Goal: Task Accomplishment & Management: Use online tool/utility

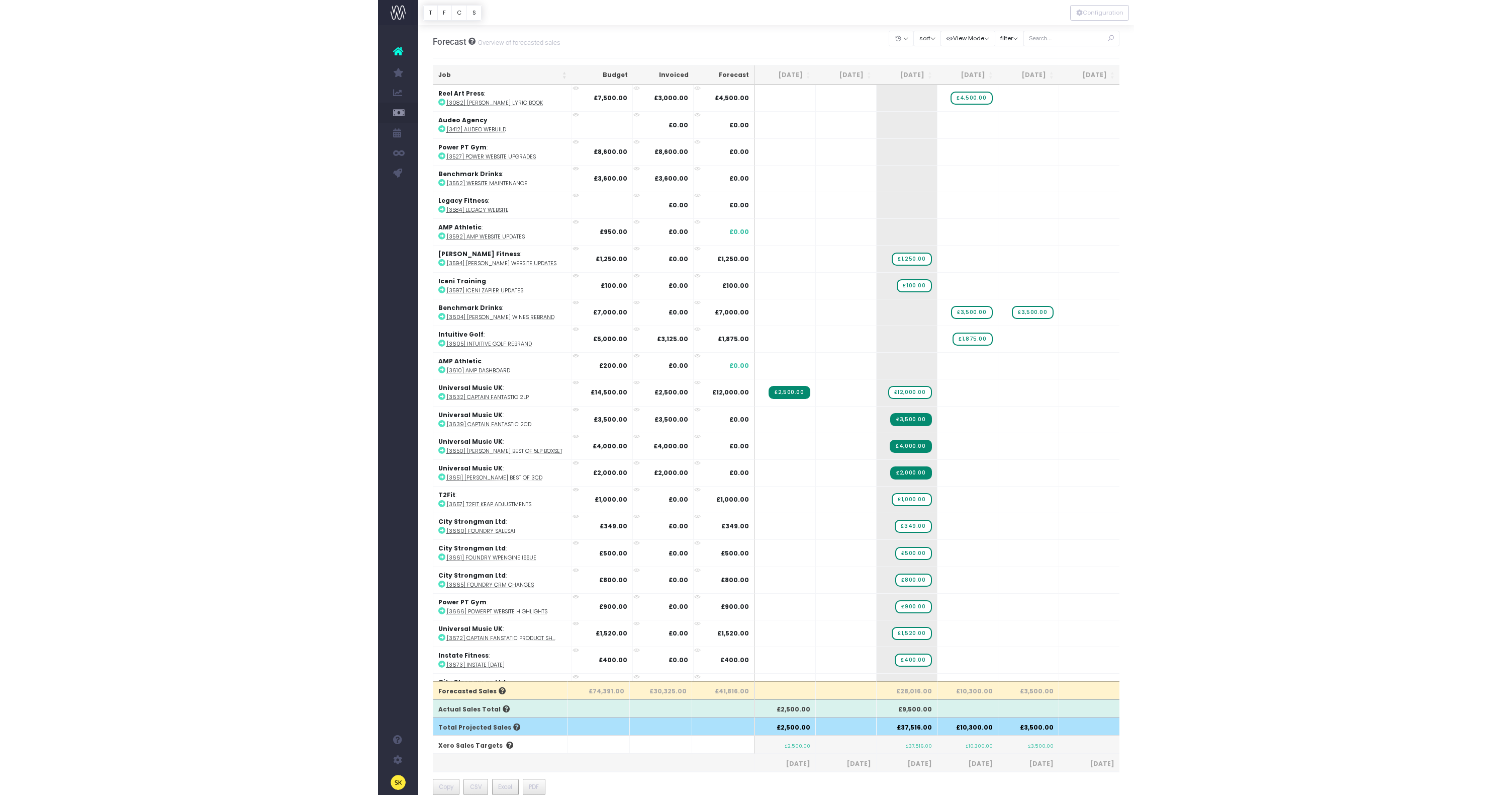
scroll to position [337, 0]
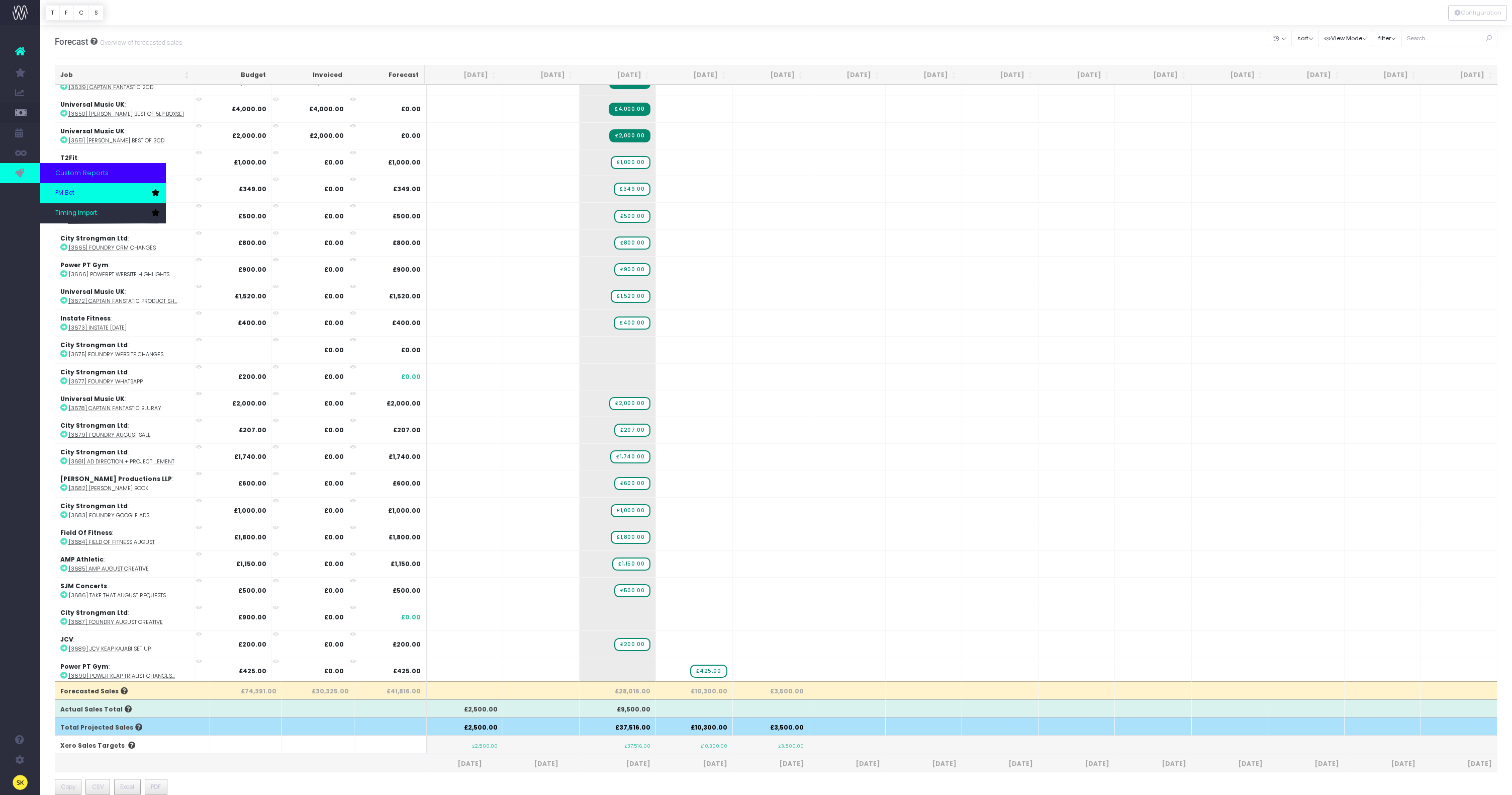
click at [63, 188] on link "PM Bot" at bounding box center [102, 193] width 126 height 20
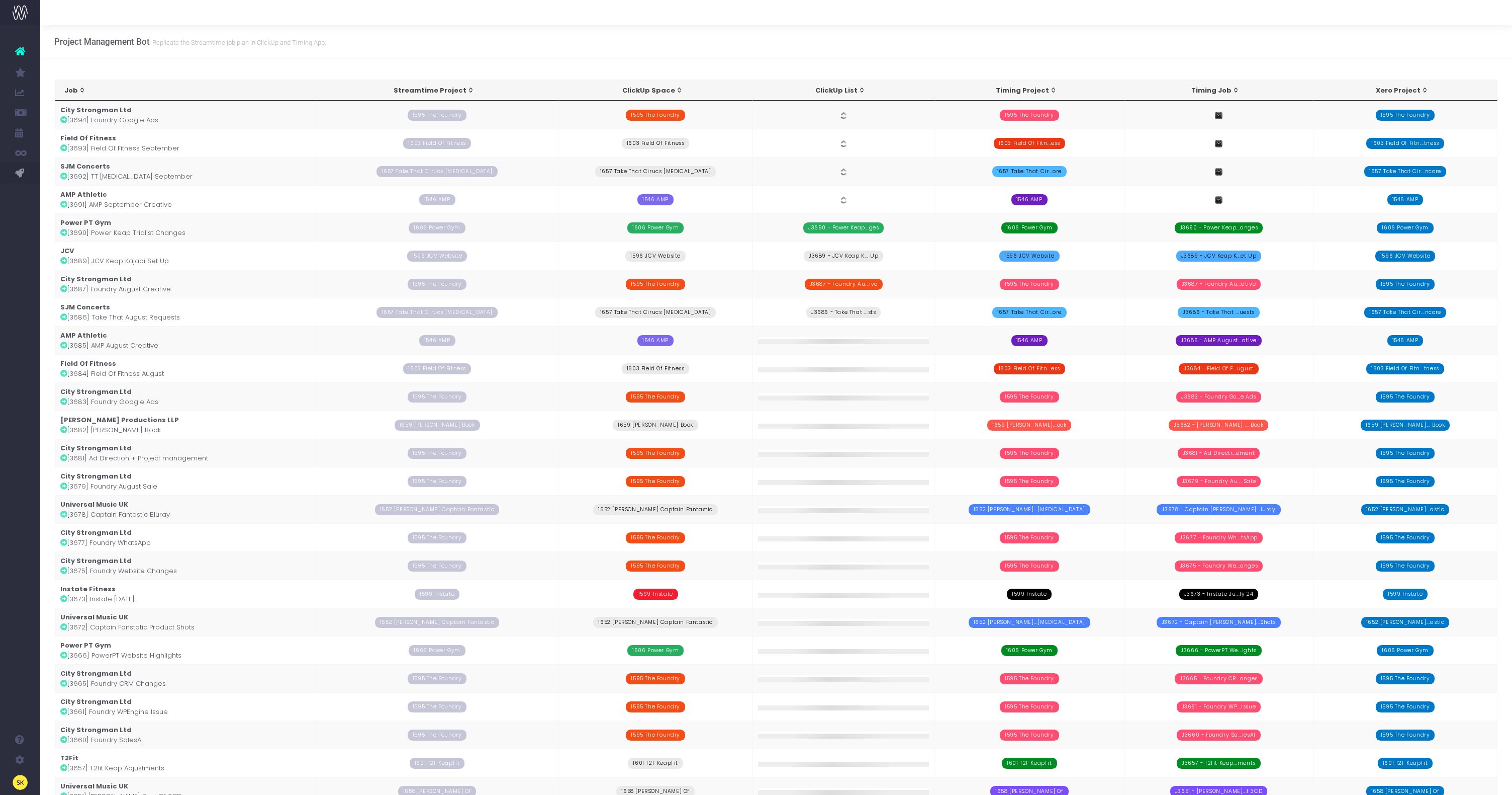
click at [136, 117] on td "City Strongman Ltd [3694] Foundry Google Ads" at bounding box center [185, 115] width 261 height 28
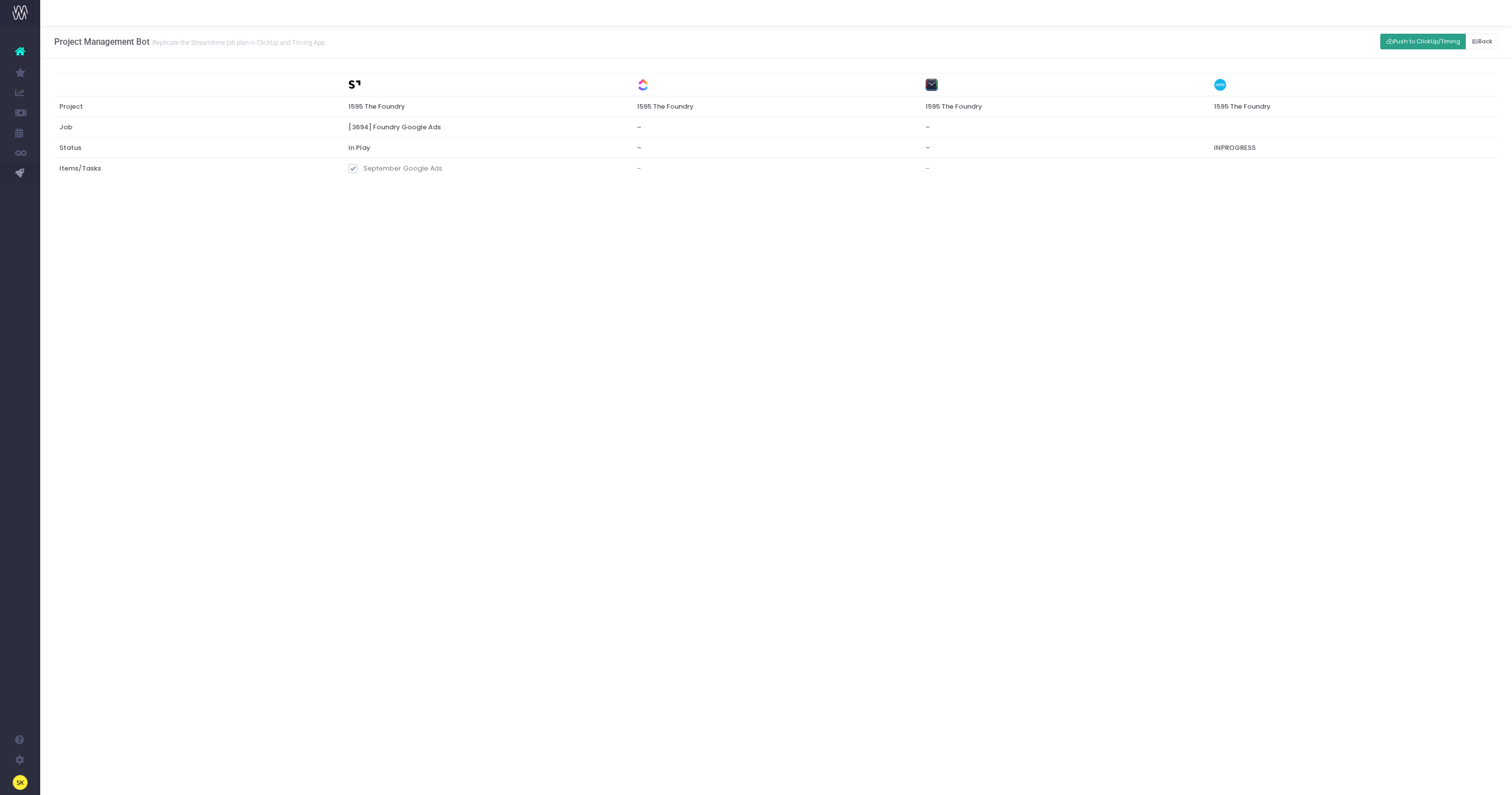
click at [1427, 43] on button "Push to ClickUp/Timing" at bounding box center [1423, 41] width 85 height 15
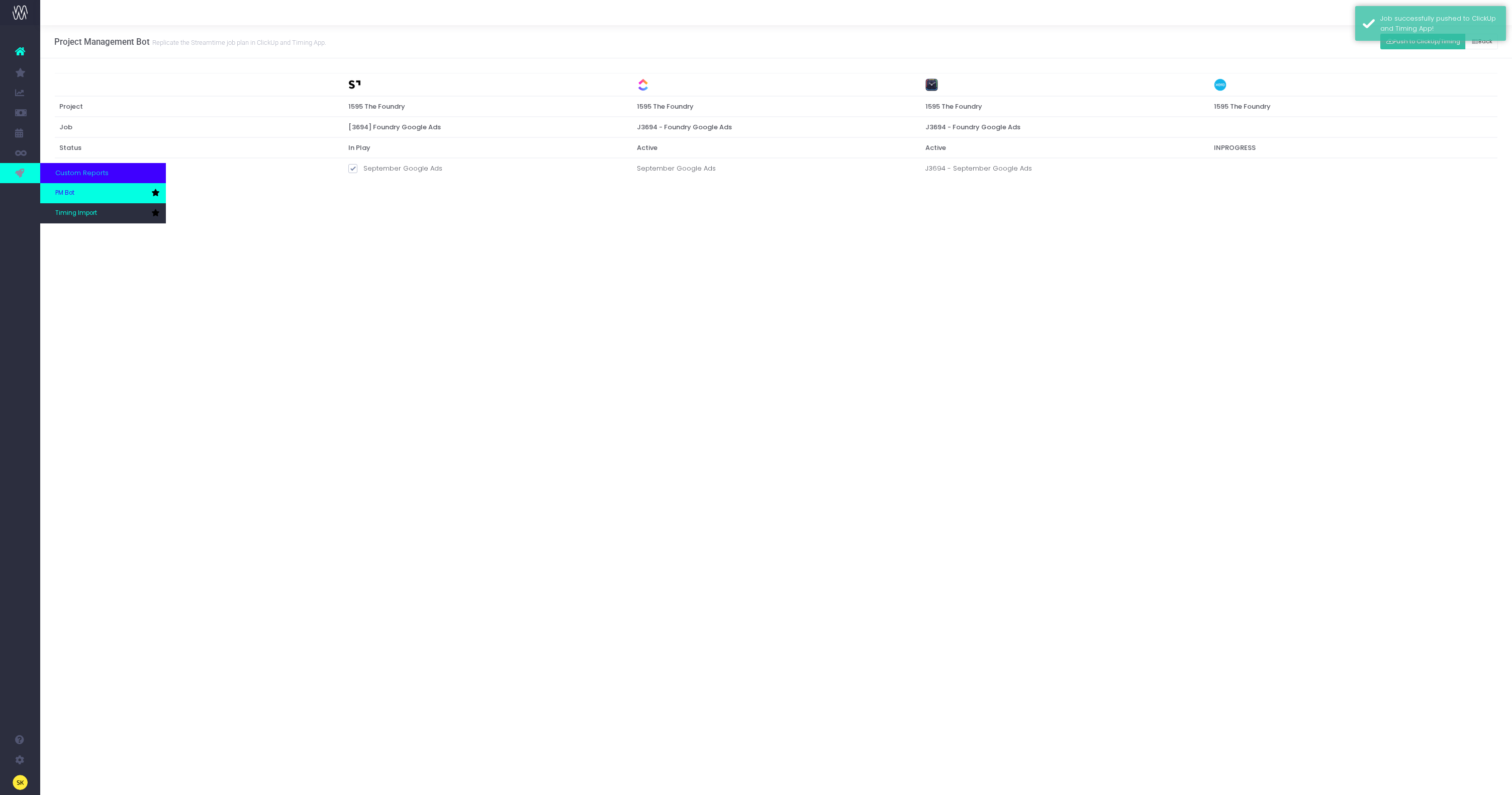
click at [71, 193] on span "PM Bot" at bounding box center [65, 193] width 19 height 9
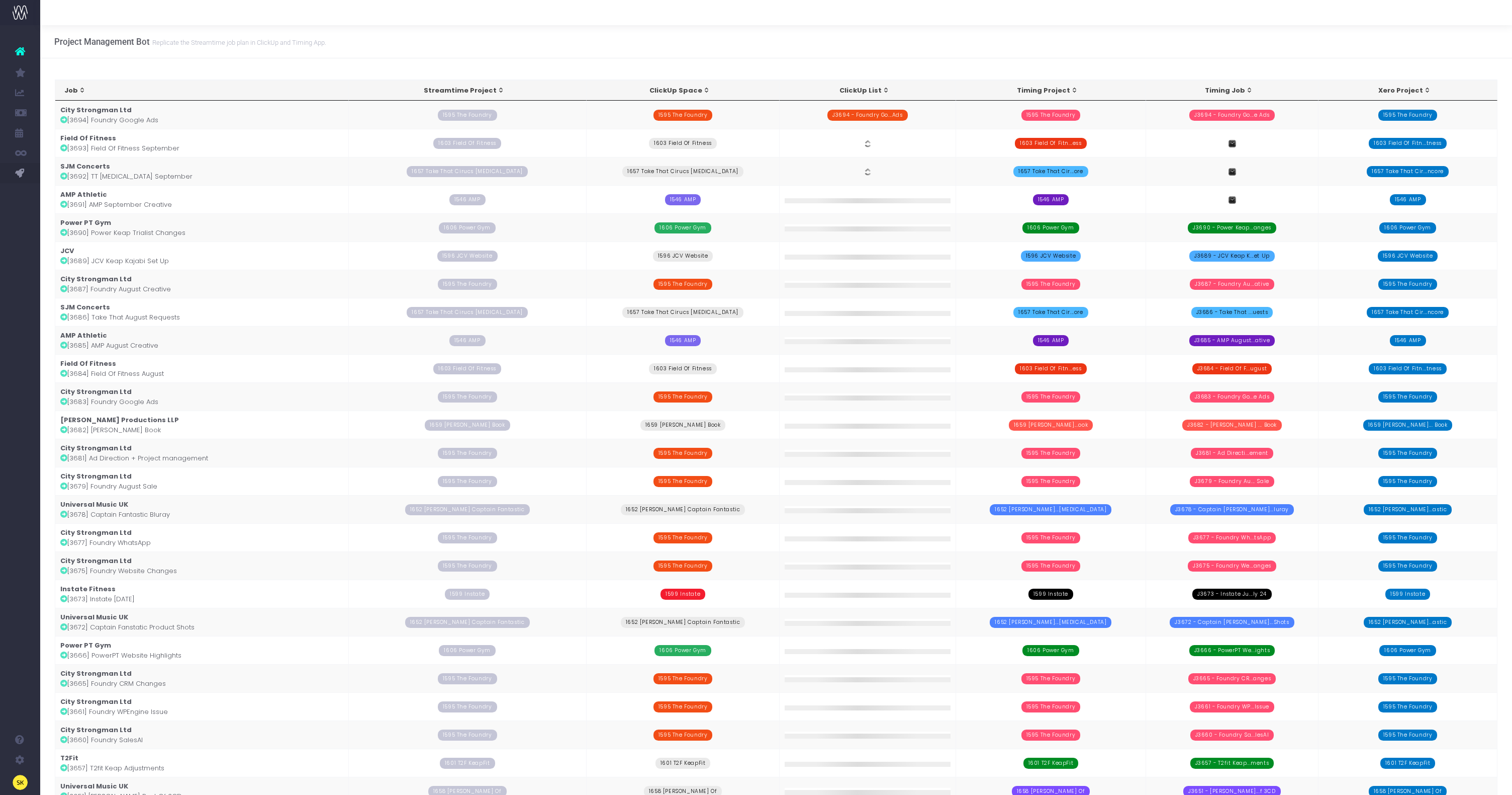
click at [154, 147] on td "Field Of Fitness [3693] Field Of Fitness September" at bounding box center [201, 142] width 293 height 28
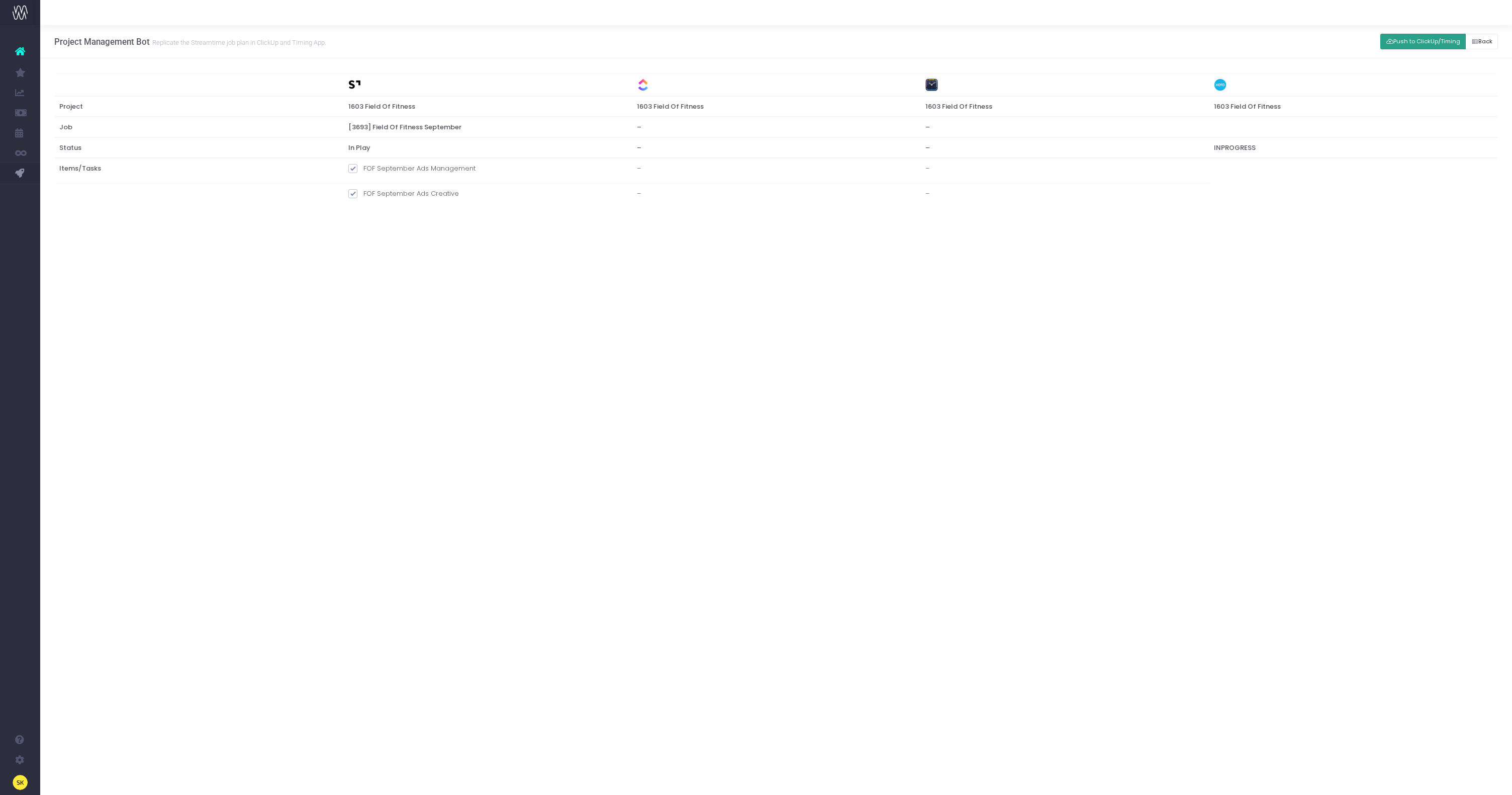
click at [1416, 44] on button "Push to ClickUp/Timing" at bounding box center [1423, 41] width 85 height 15
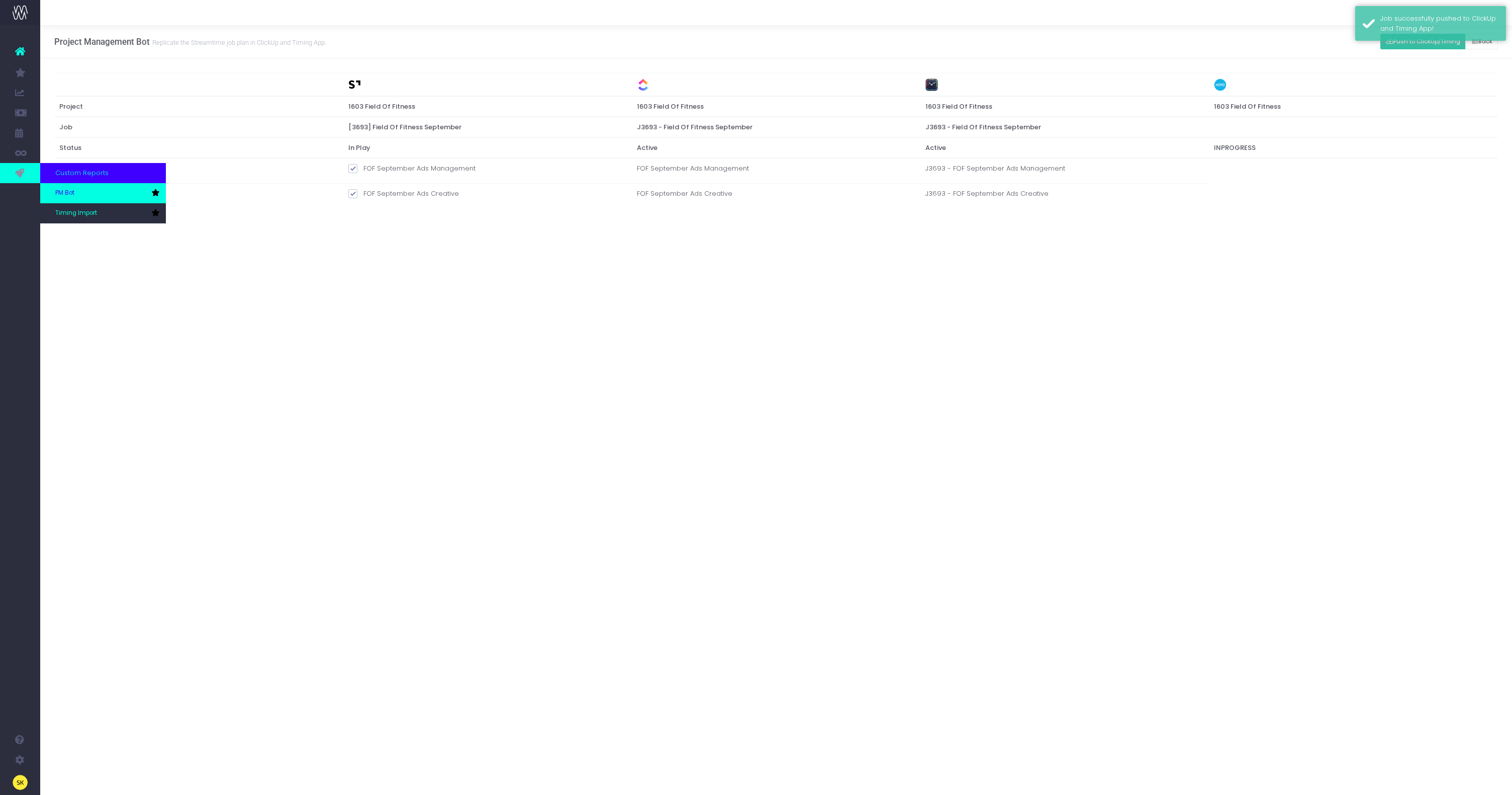
click at [70, 193] on span "PM Bot" at bounding box center [65, 193] width 19 height 9
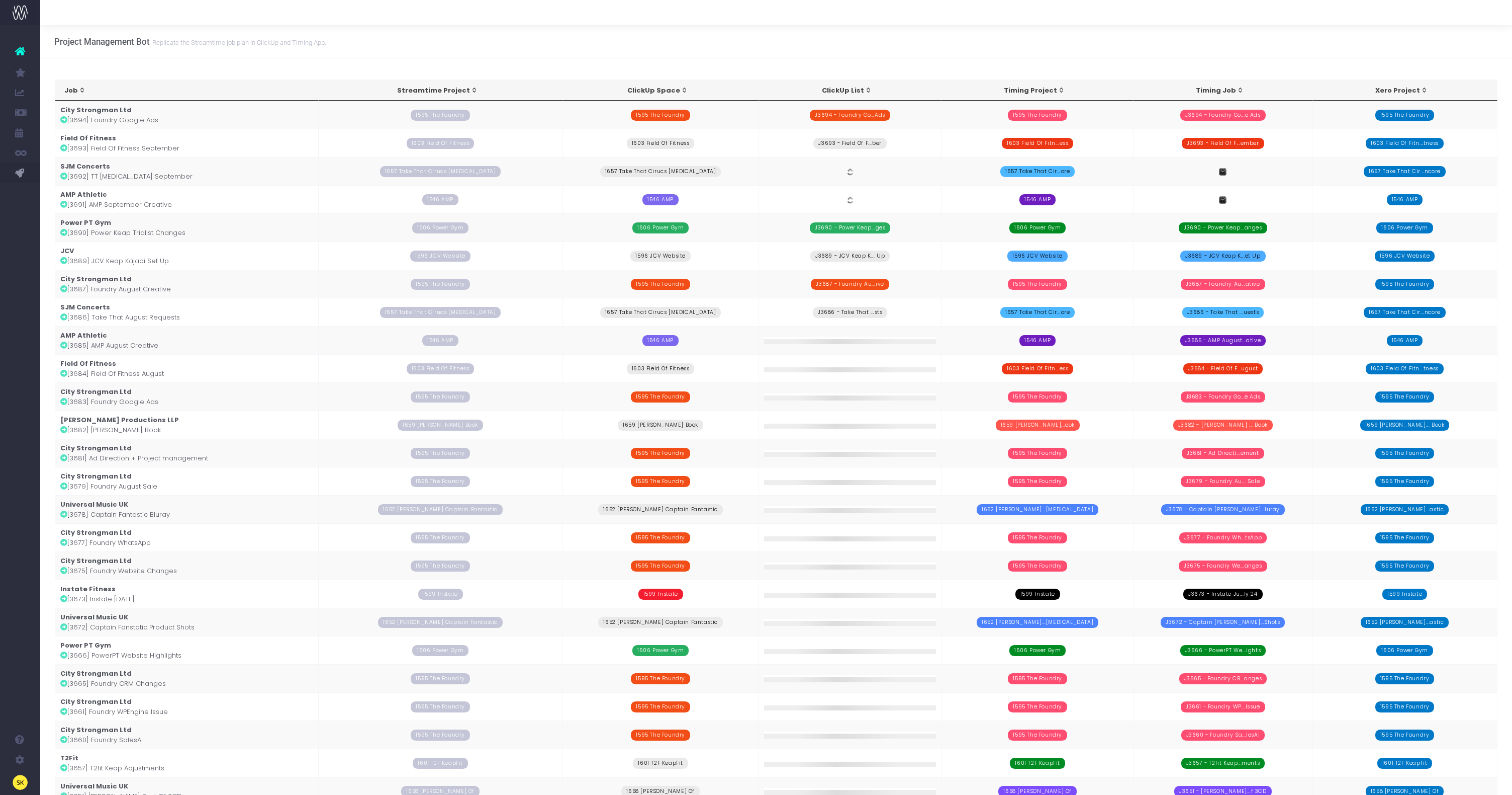
click at [138, 179] on td "SJM Concerts [3692] TT Encore September" at bounding box center [187, 171] width 263 height 28
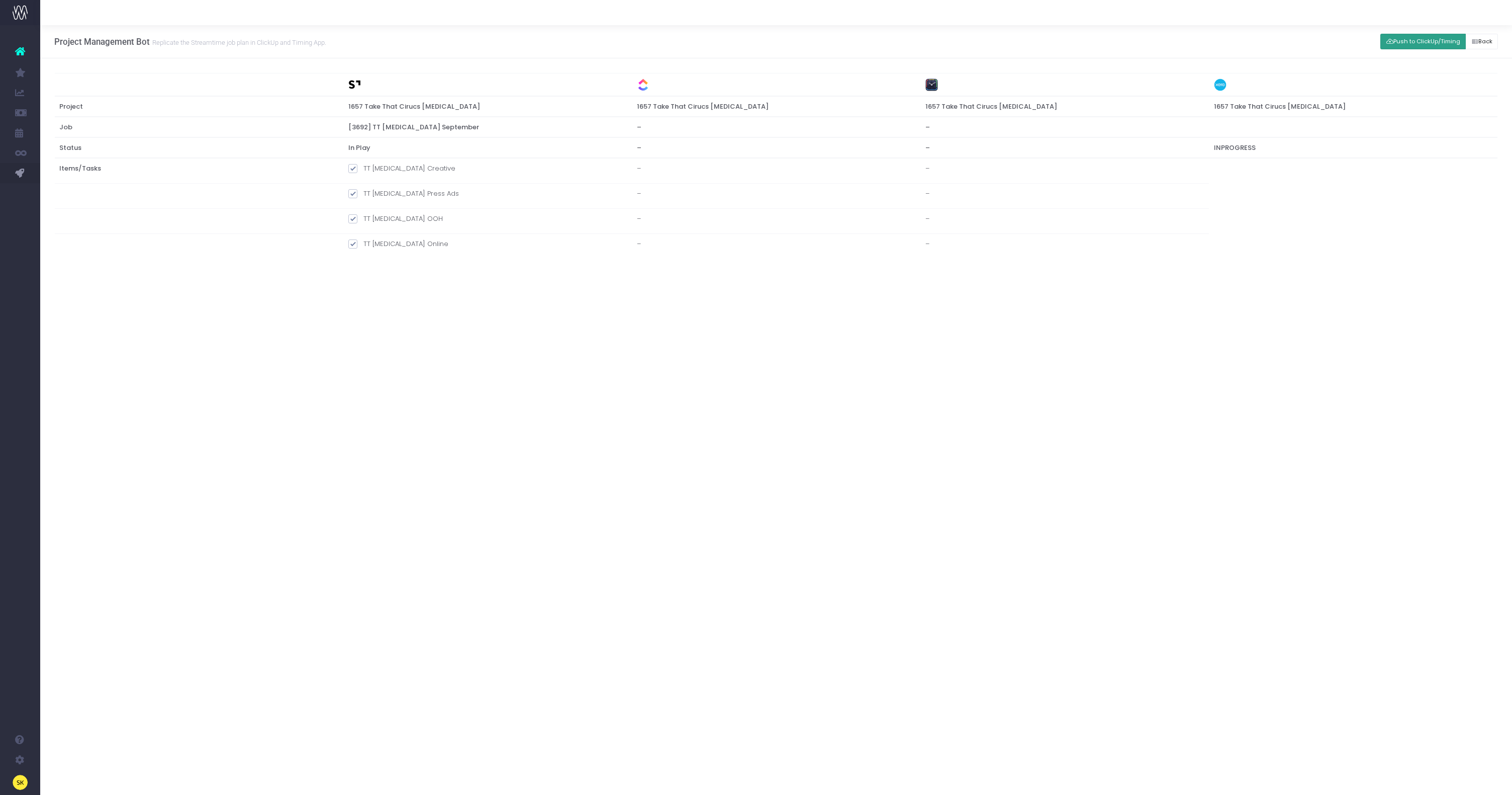
click at [1415, 42] on button "Push to ClickUp/Timing" at bounding box center [1423, 41] width 85 height 15
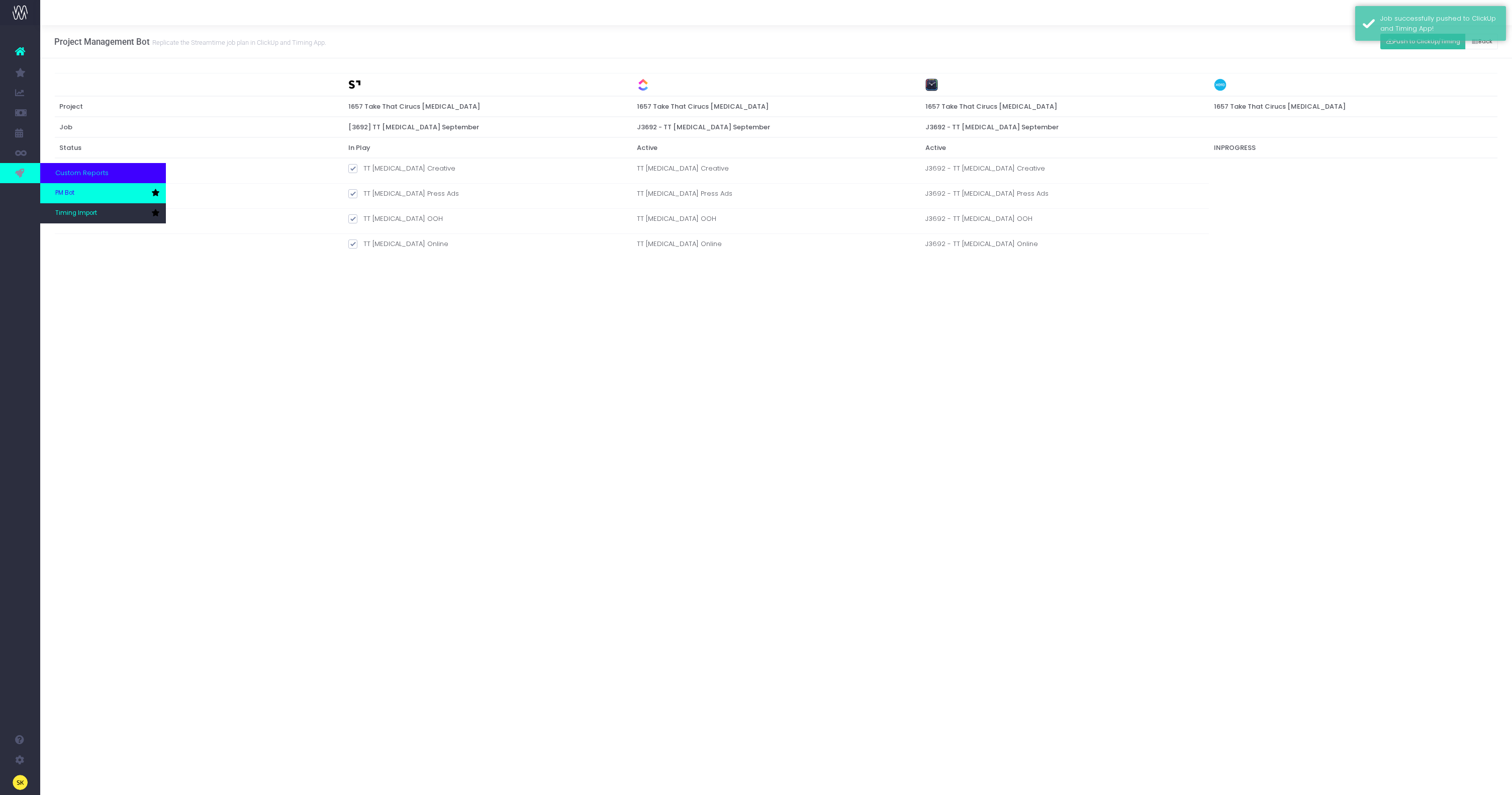
click at [64, 192] on span "PM Bot" at bounding box center [65, 193] width 19 height 9
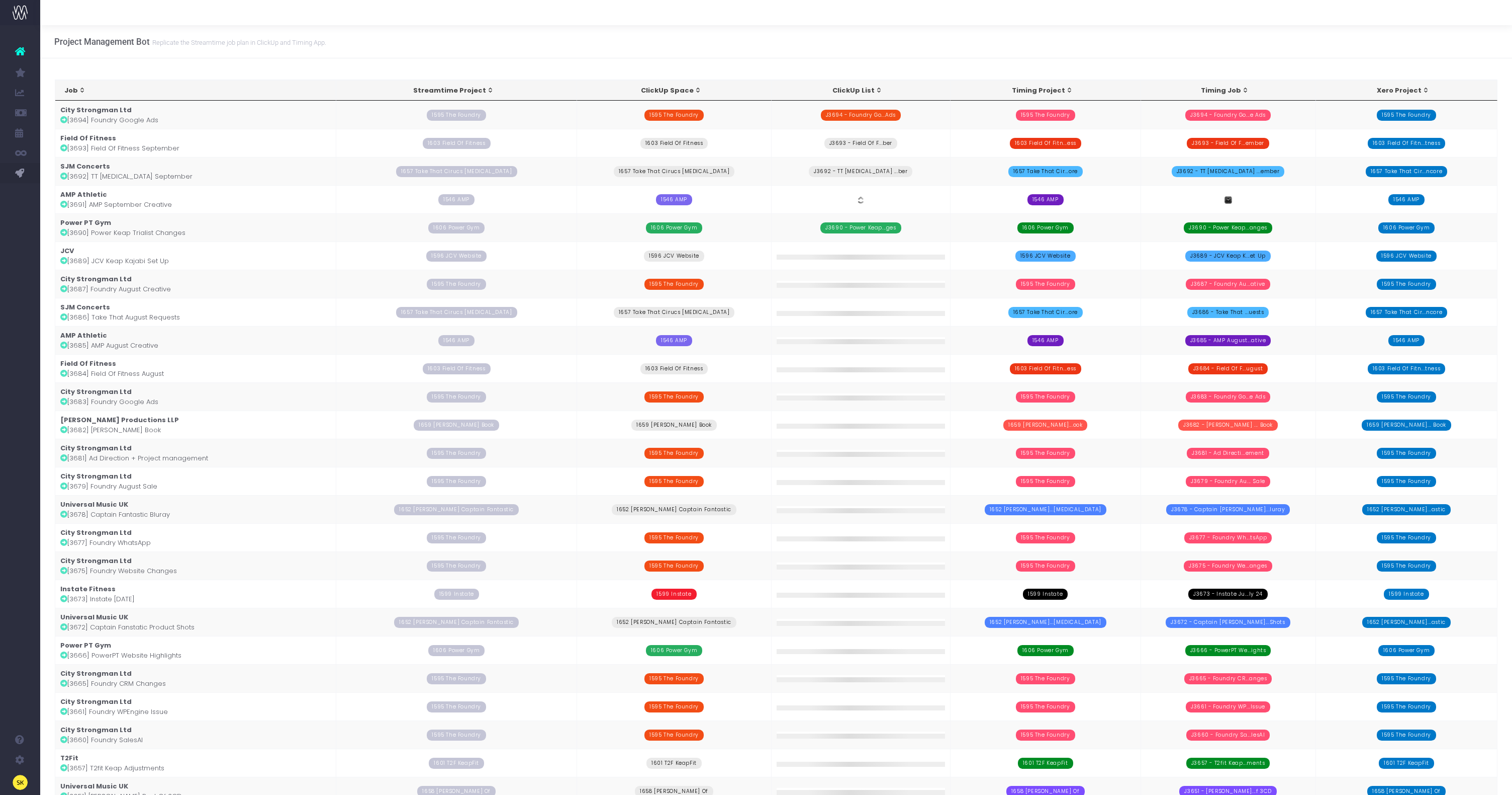
click at [144, 205] on td "AMP Athletic [3691] AMP September Creative" at bounding box center [196, 199] width 281 height 28
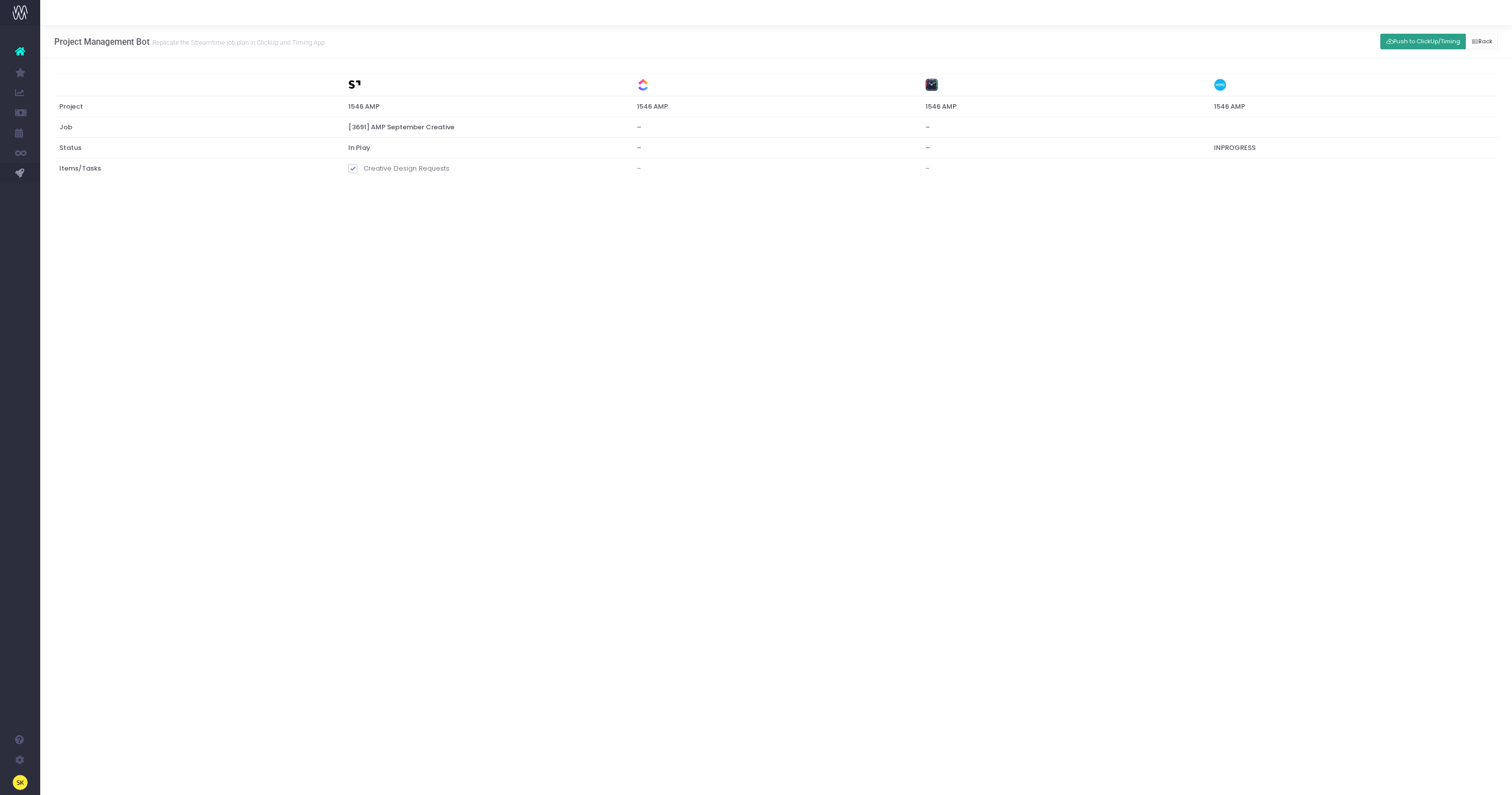
click at [1420, 37] on button "Push to ClickUp/Timing" at bounding box center [1423, 41] width 85 height 15
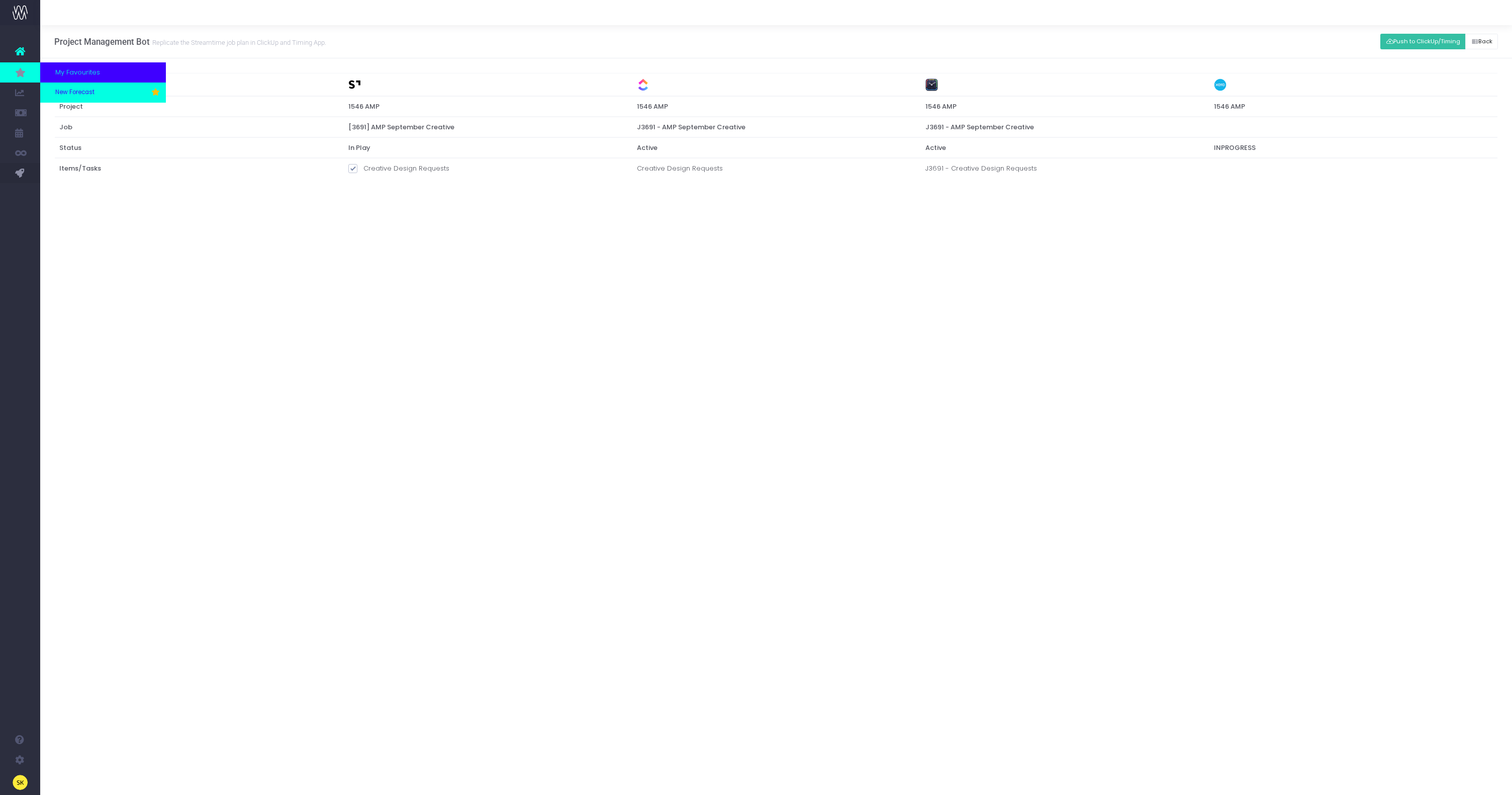
click at [76, 87] on link "New Forecast" at bounding box center [102, 92] width 126 height 20
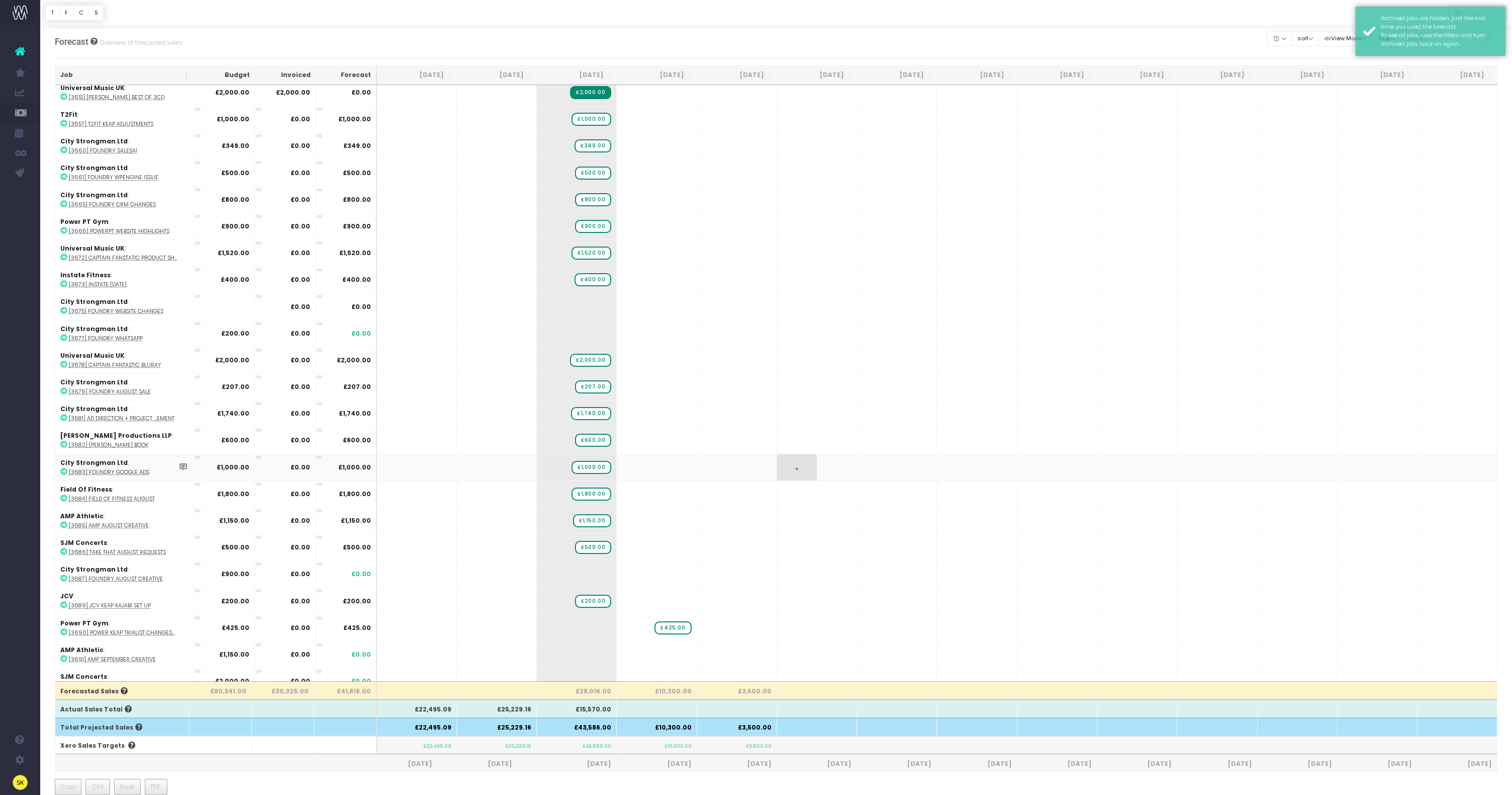
scroll to position [444, 0]
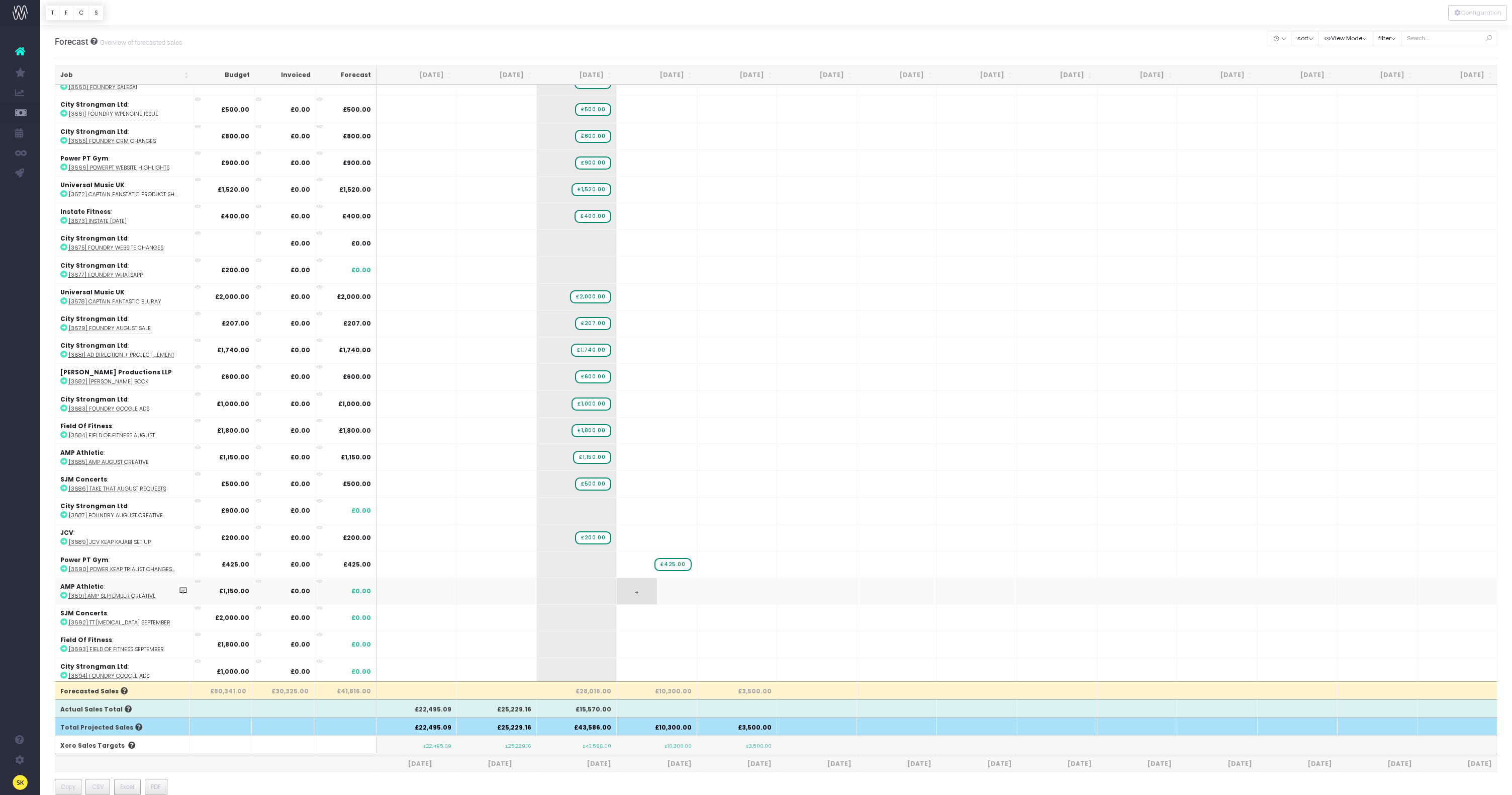
click at [635, 590] on span "+" at bounding box center [636, 591] width 40 height 26
click at [592, 594] on body "Oh my... this is bad. wayahead wasn't able to load this page. Please contact su…" at bounding box center [756, 398] width 1512 height 795
click at [635, 614] on span "+" at bounding box center [636, 618] width 40 height 26
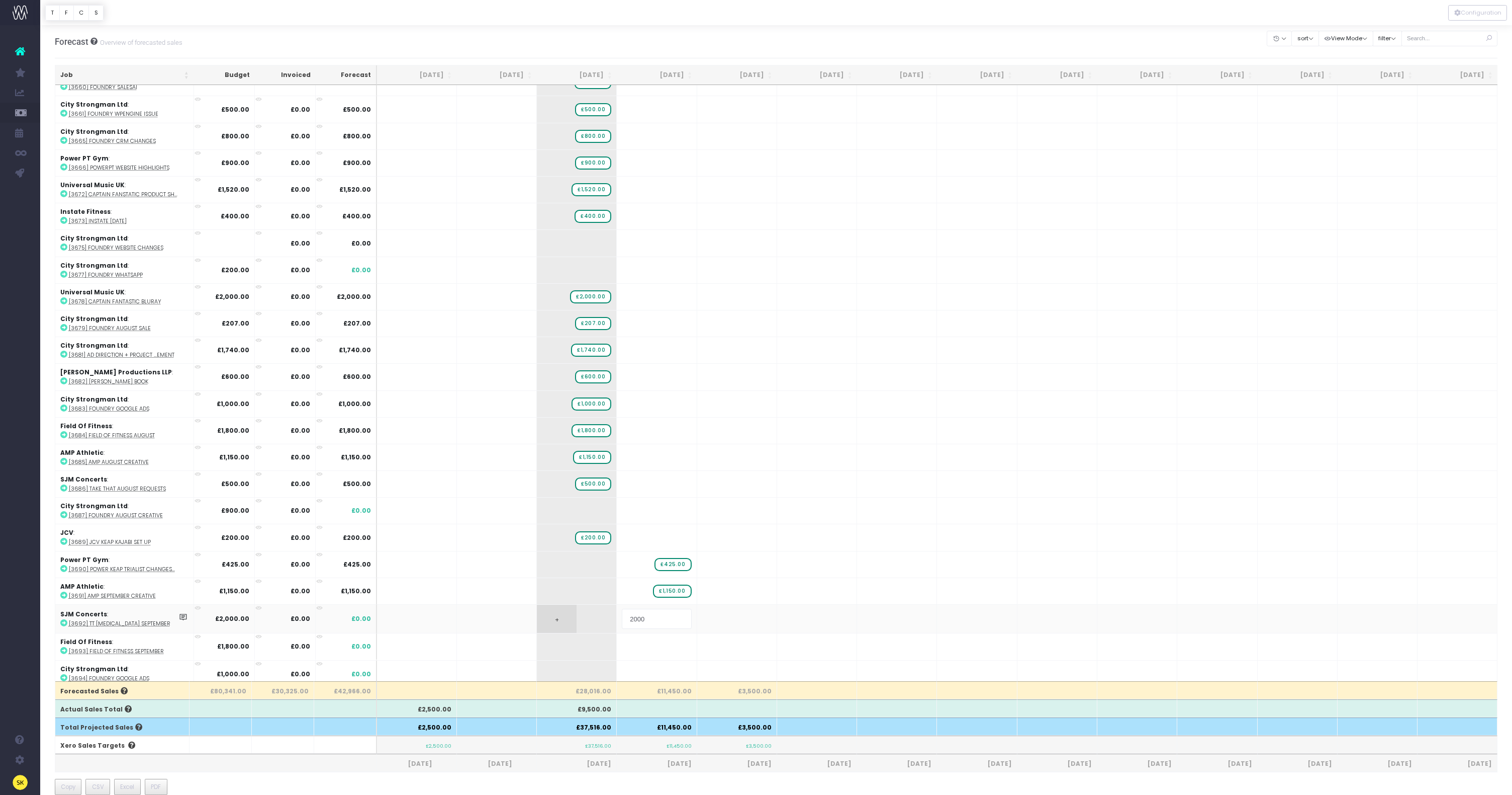
click at [590, 611] on body "Oh my... this is bad. wayahead wasn't able to load this page. Please contact su…" at bounding box center [756, 398] width 1512 height 795
click at [639, 646] on span "+" at bounding box center [636, 644] width 40 height 26
click at [594, 667] on body "Oh my... this is bad. wayahead wasn't able to load this page. Please contact su…" at bounding box center [756, 398] width 1512 height 795
click at [635, 671] on span "+" at bounding box center [636, 671] width 40 height 26
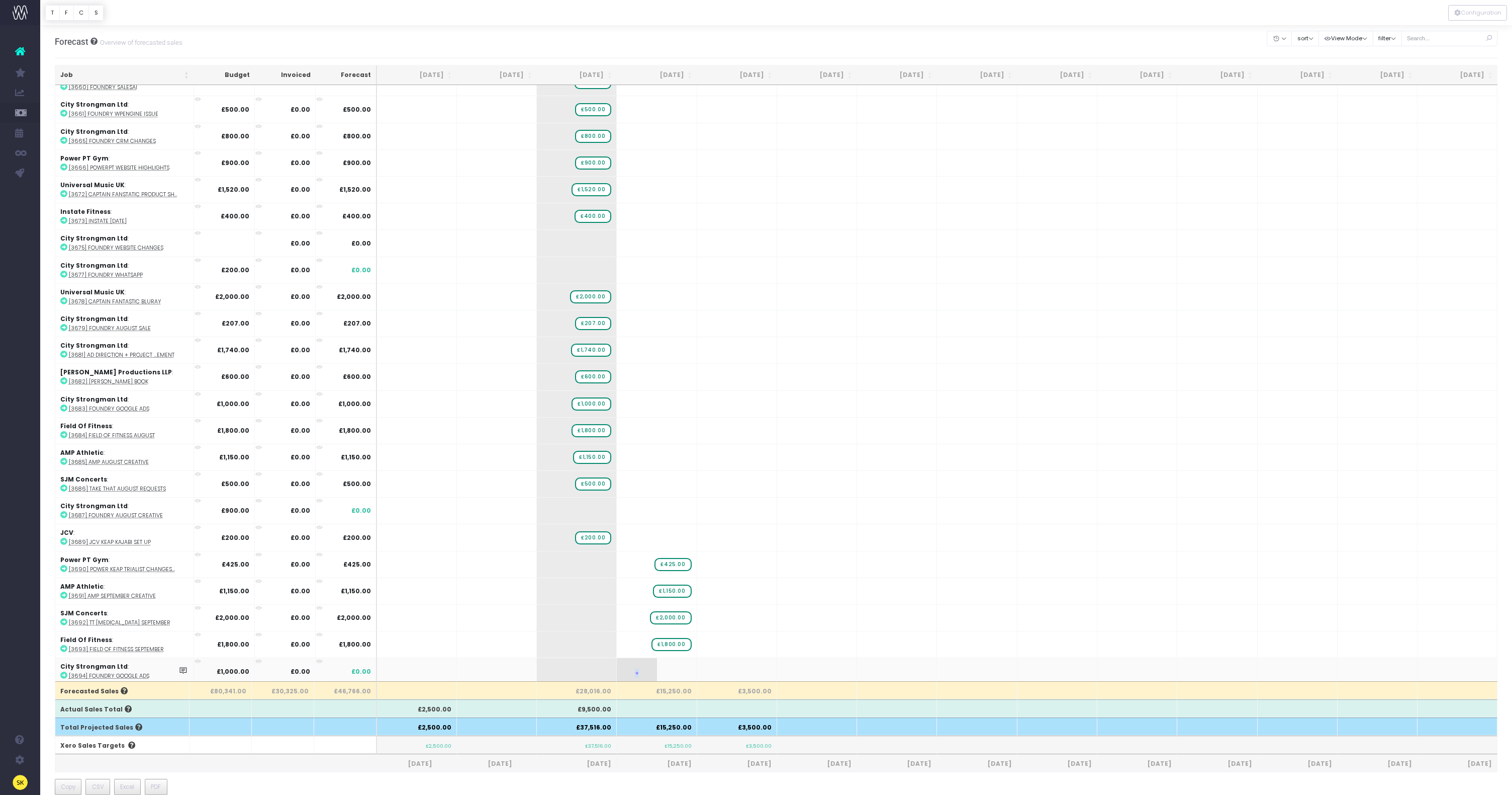
click at [635, 671] on span "+" at bounding box center [636, 671] width 40 height 26
click at [581, 660] on body "Oh my... this is bad. wayahead wasn't able to load this page. Please contact su…" at bounding box center [756, 398] width 1512 height 795
click at [62, 592] on icon at bounding box center [63, 595] width 7 height 7
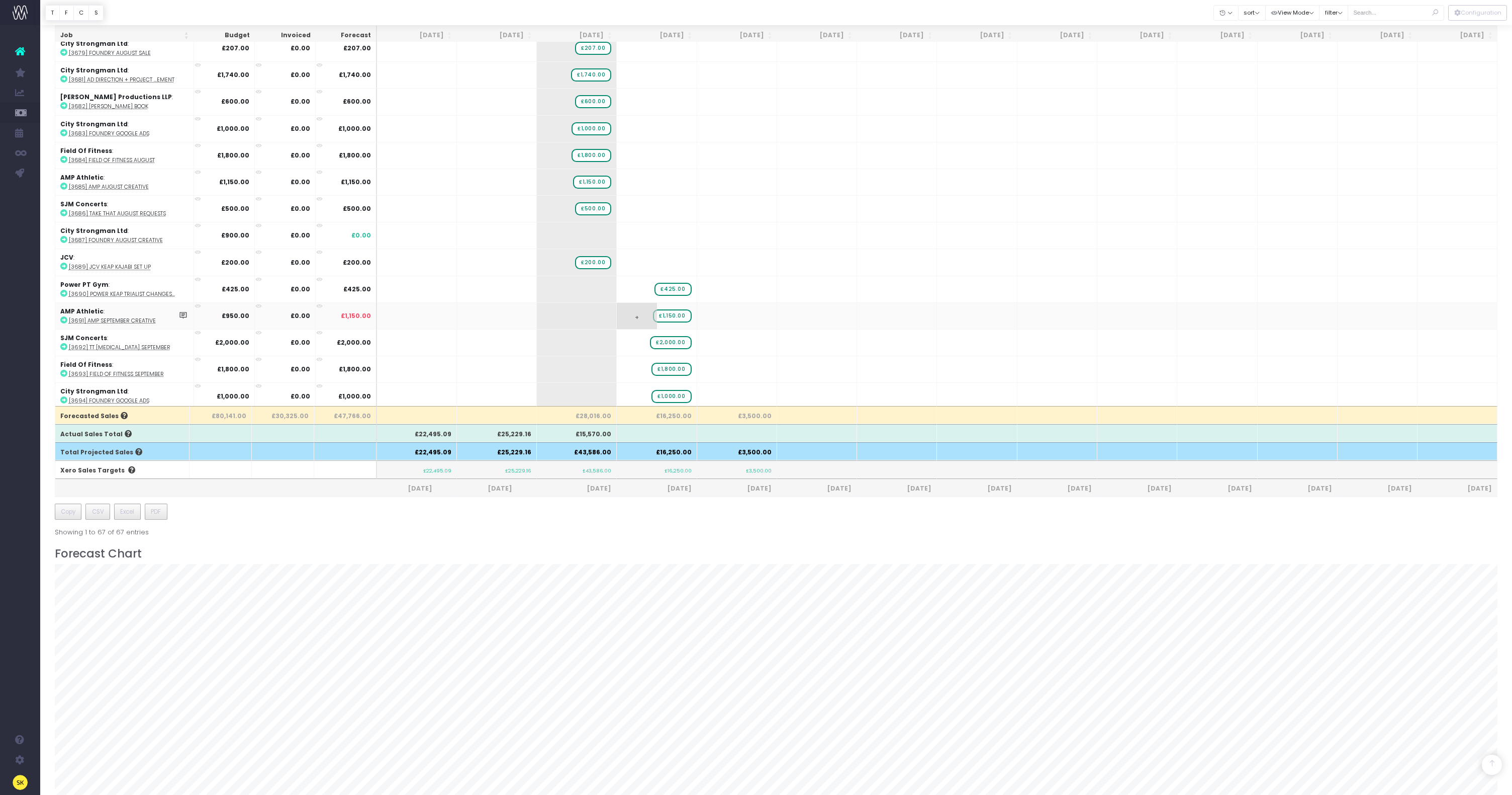
click at [674, 316] on span "£1,150.00" at bounding box center [672, 315] width 38 height 13
type input "950"
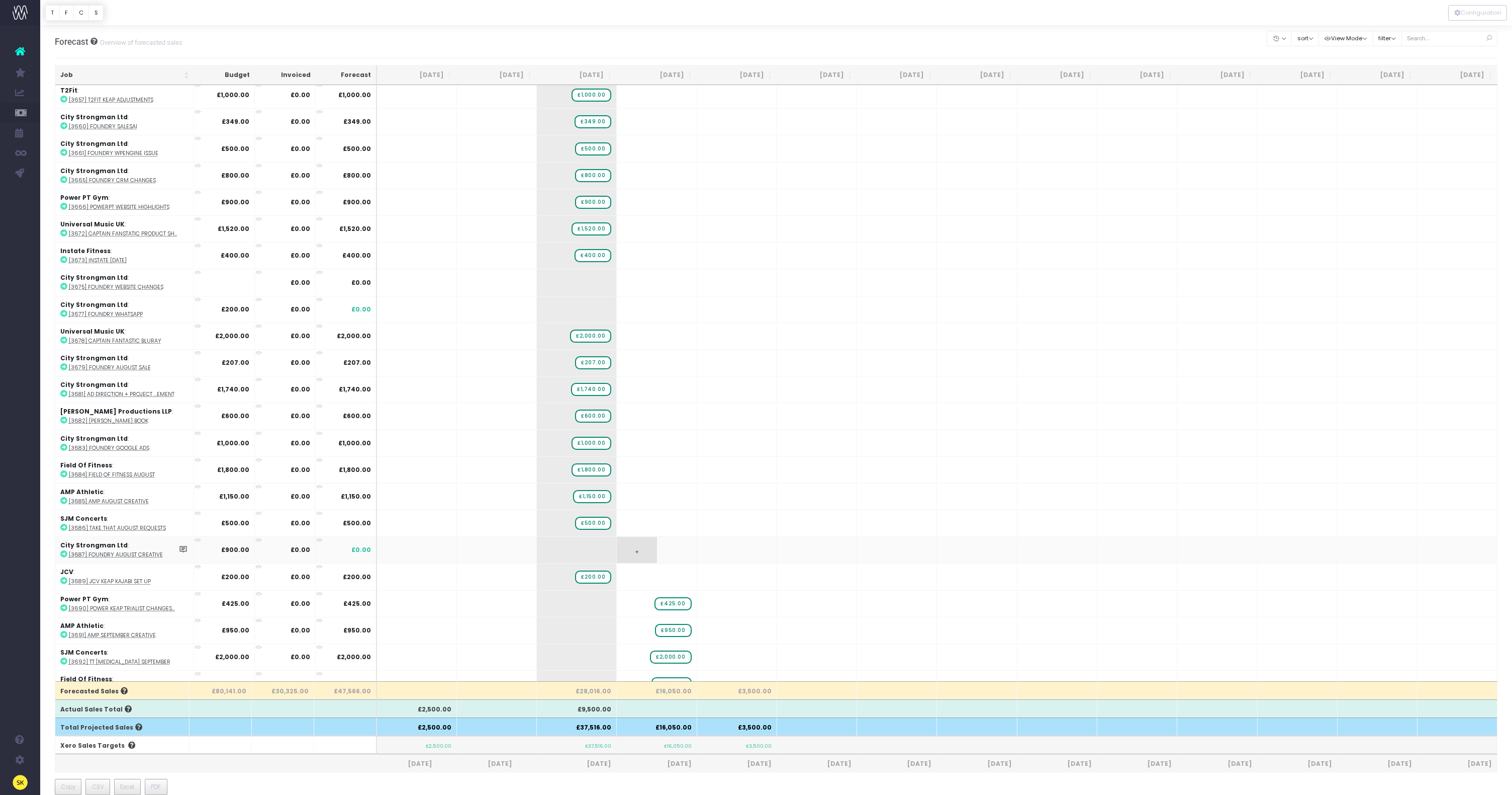
scroll to position [444, 0]
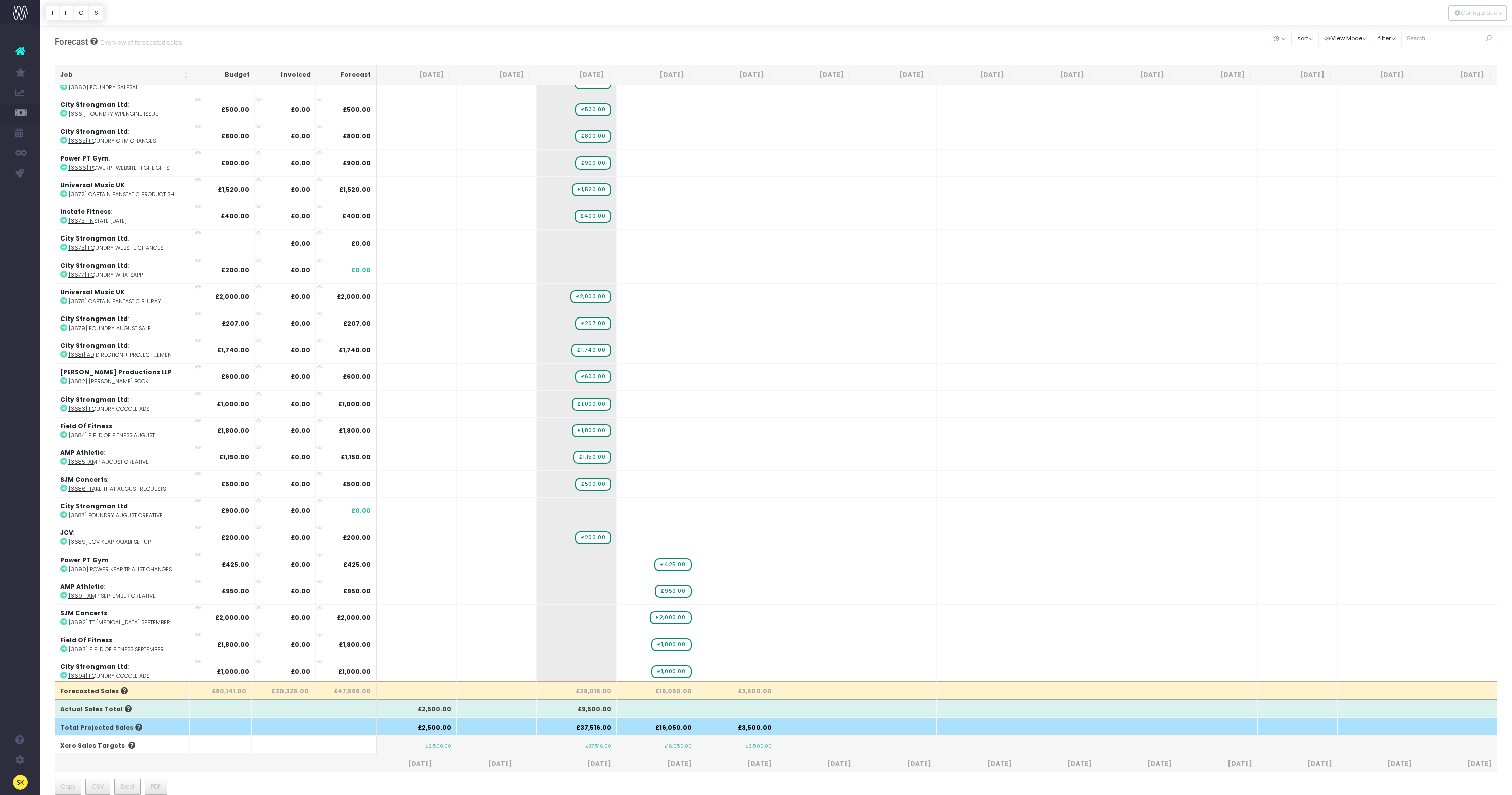
click at [1030, 751] on th at bounding box center [1057, 745] width 80 height 18
click at [1018, 788] on div "Job Budget Invoiced Forecast Jun 25 Jul 25 Aug 25 Sep 25 Oct 25 Nov 25 Dec 25 J…" at bounding box center [776, 438] width 1443 height 747
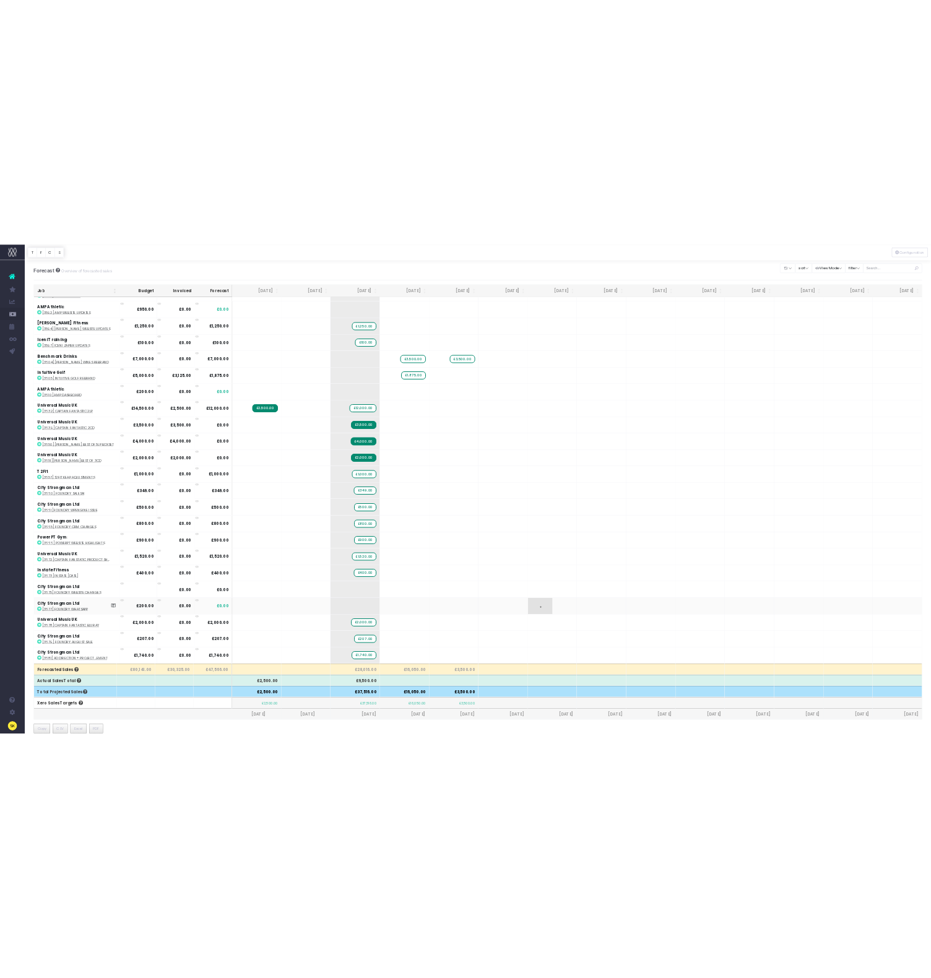
scroll to position [147, 0]
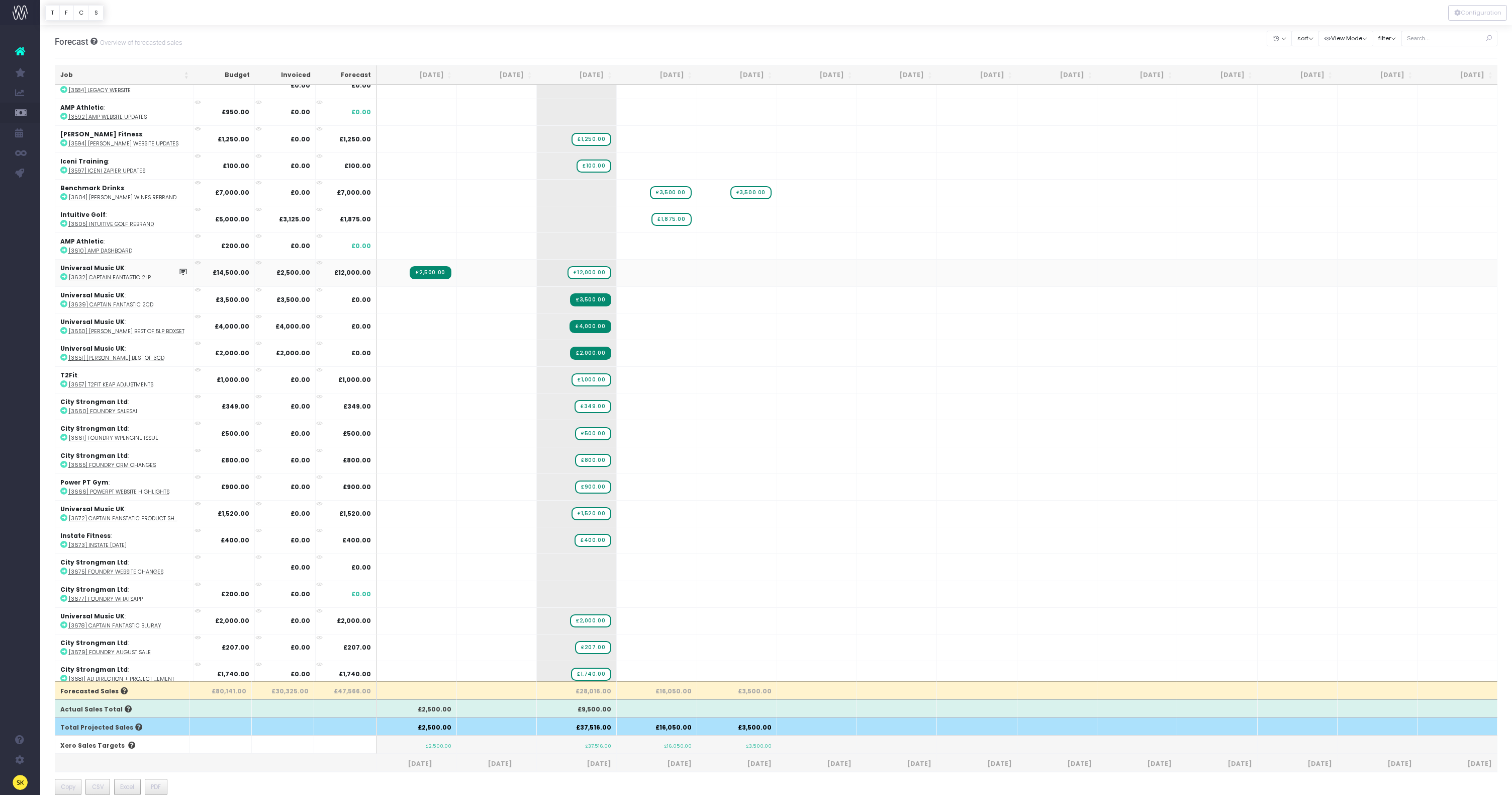
click at [63, 278] on icon at bounding box center [63, 276] width 7 height 7
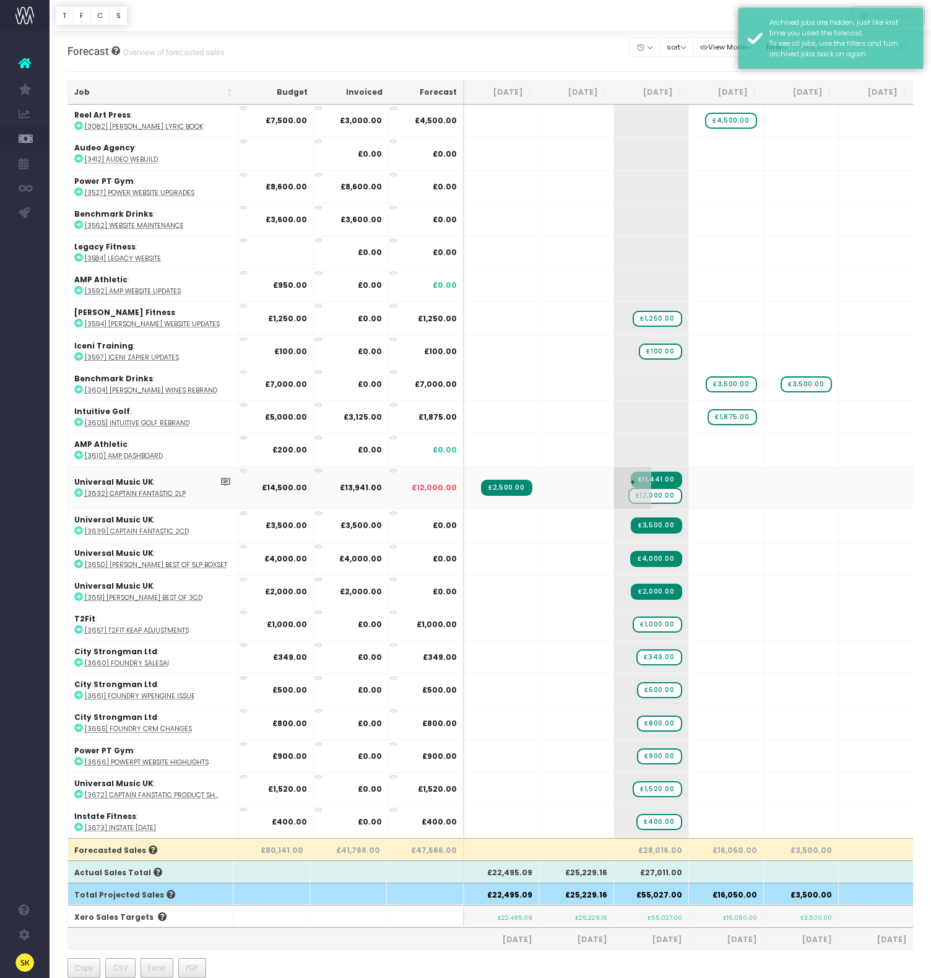
click at [648, 497] on span "+" at bounding box center [632, 487] width 37 height 42
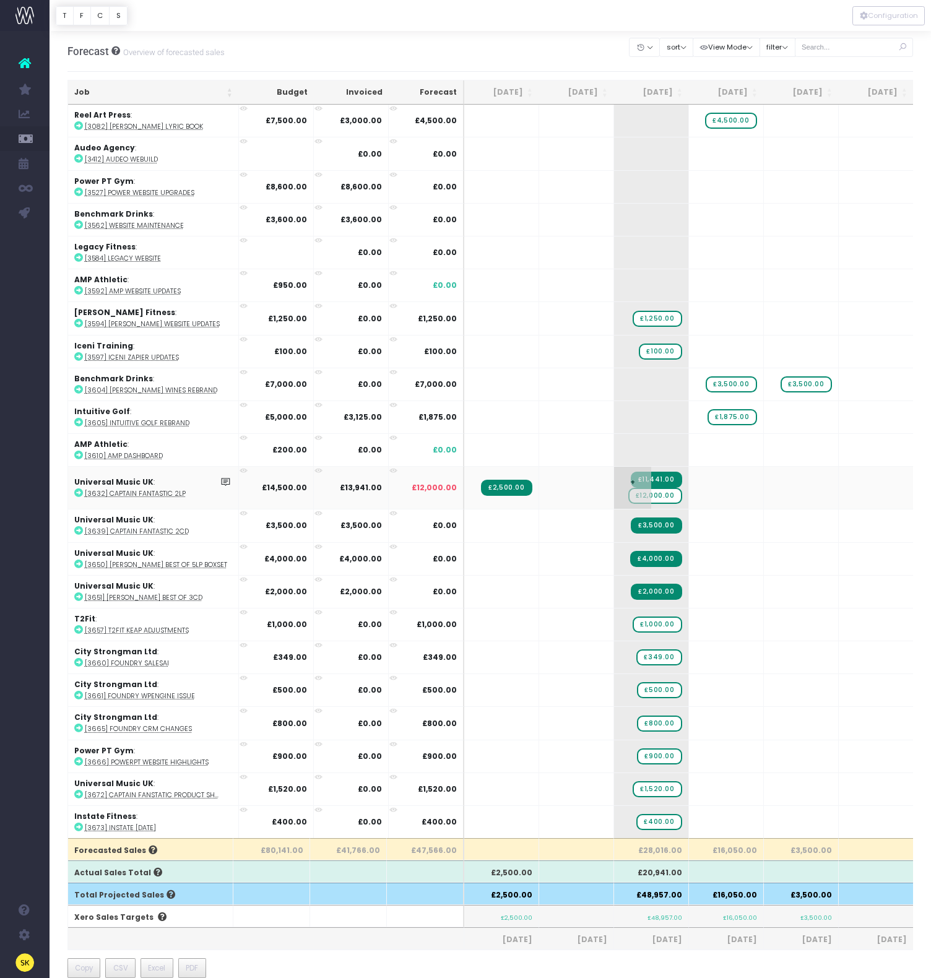
click at [647, 493] on span "+" at bounding box center [632, 487] width 37 height 42
click at [648, 495] on span "+" at bounding box center [632, 487] width 37 height 42
click at [662, 495] on span "£12,000.00" at bounding box center [655, 496] width 54 height 16
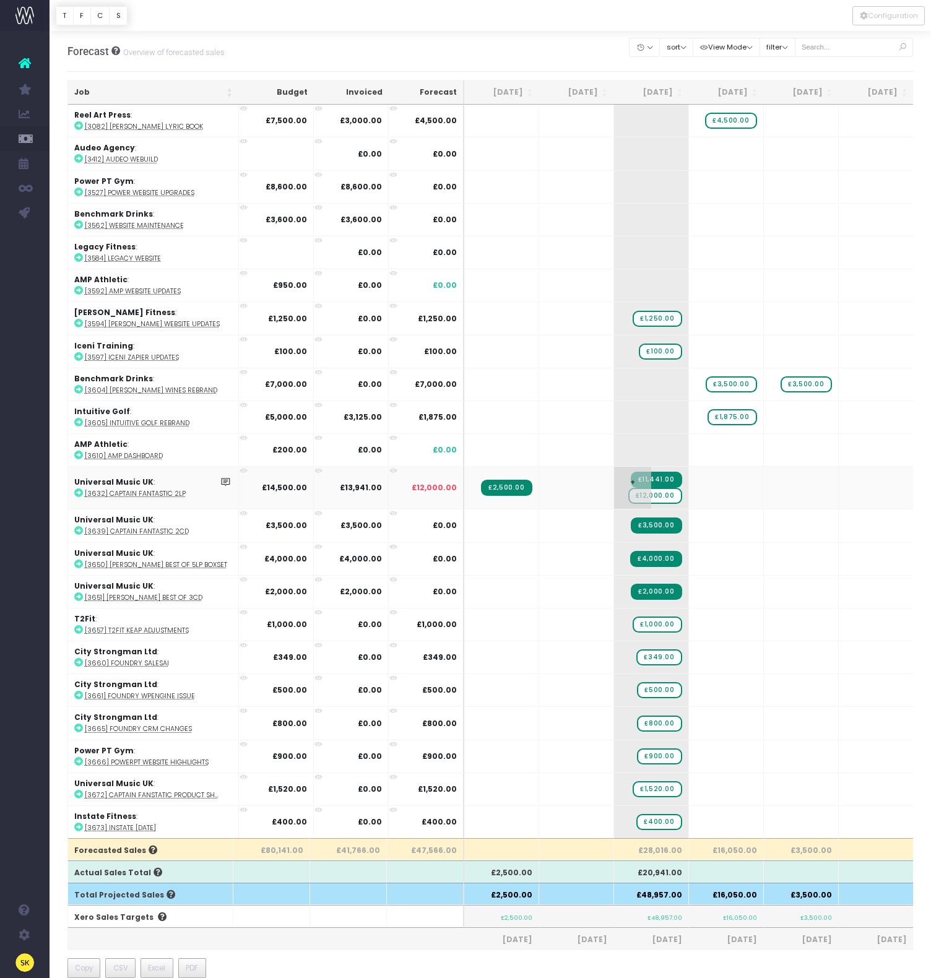
click at [662, 495] on span "£12,000.00" at bounding box center [655, 496] width 54 height 16
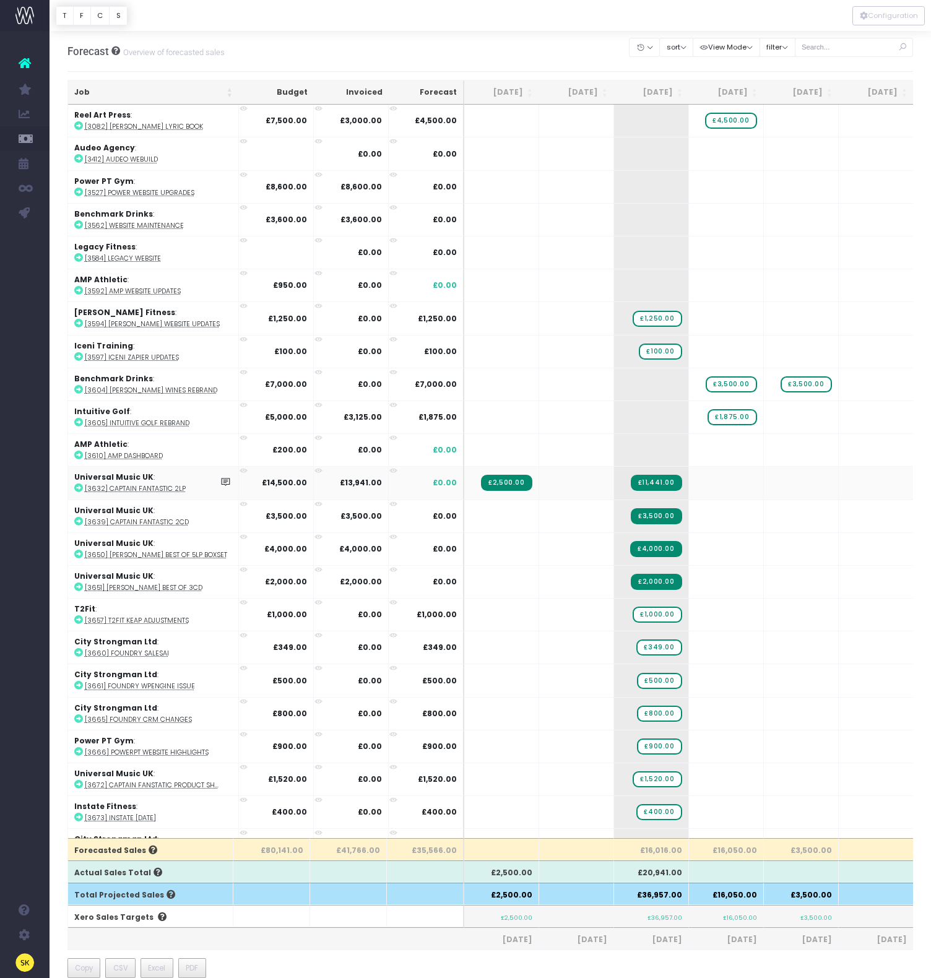
click at [78, 486] on icon at bounding box center [78, 487] width 9 height 9
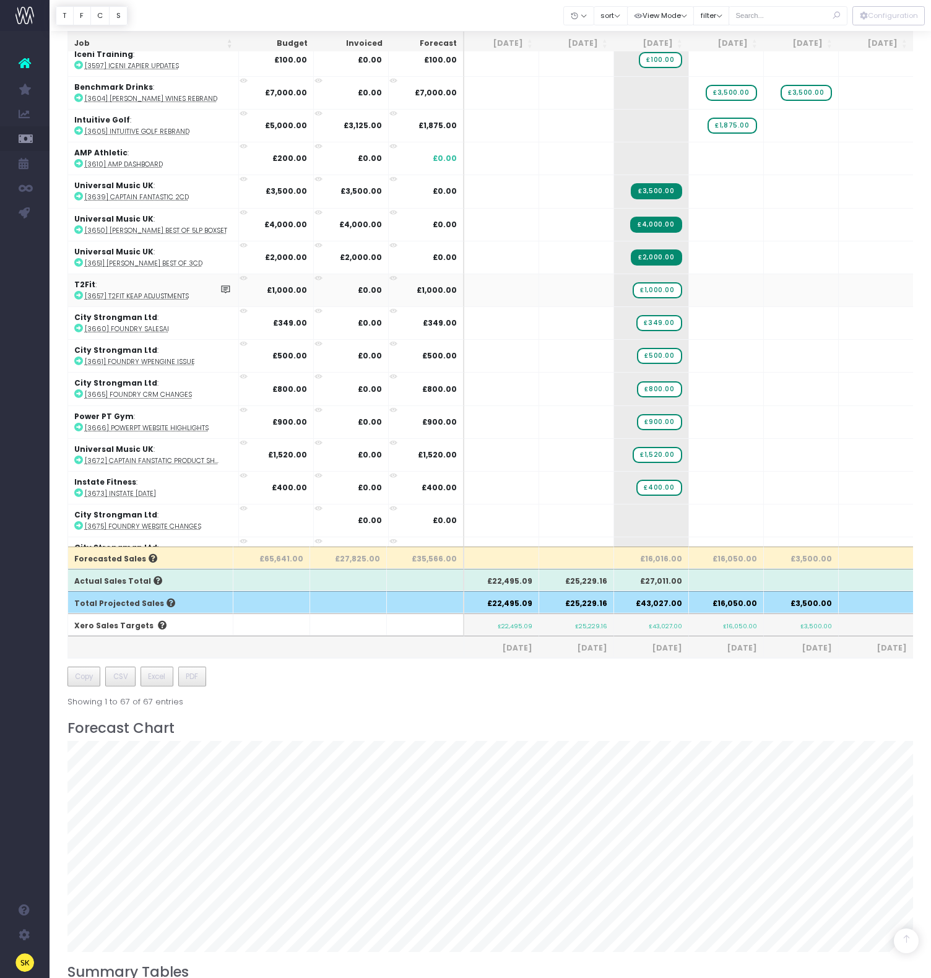
scroll to position [283, 0]
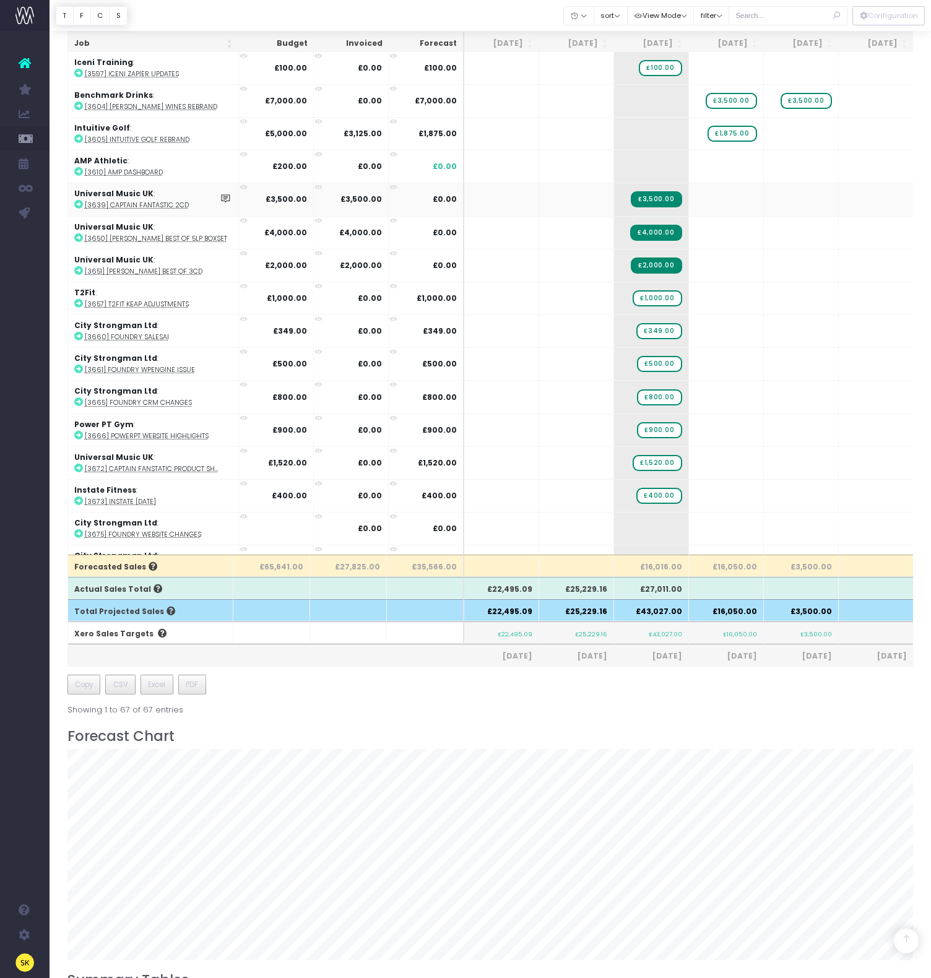
click at [76, 207] on icon at bounding box center [78, 204] width 9 height 9
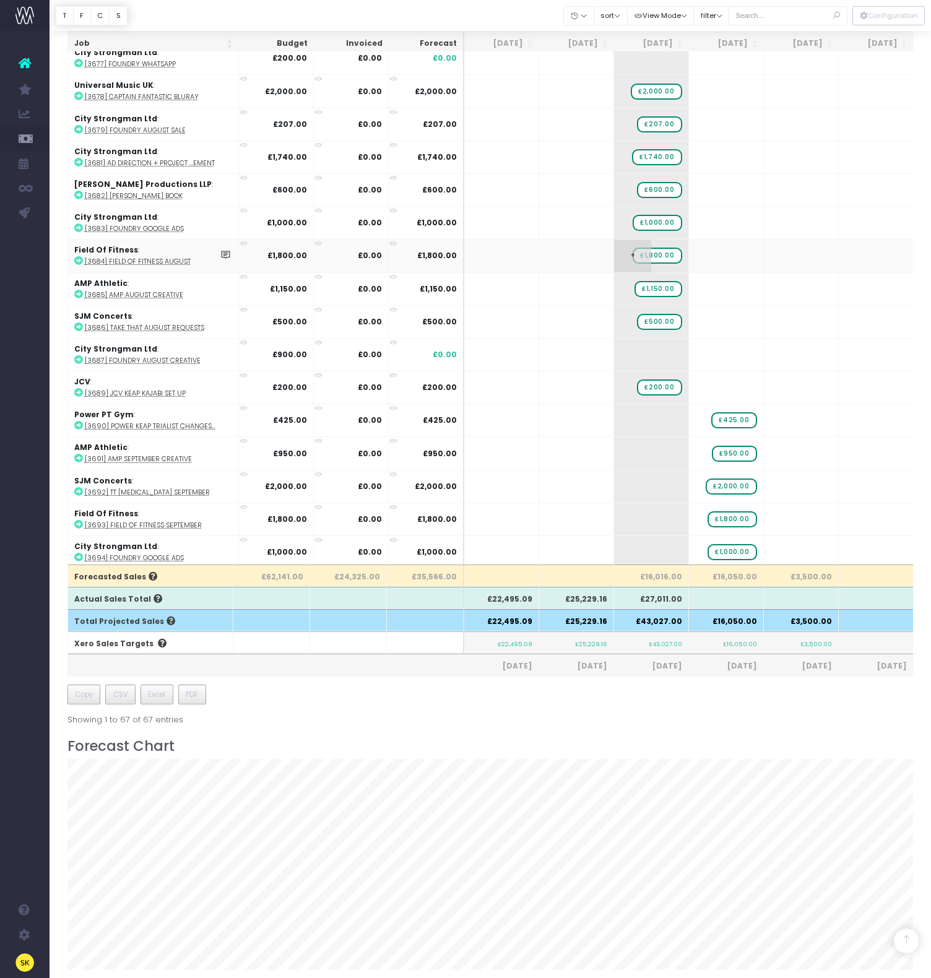
scroll to position [449, 0]
